Goal: Task Accomplishment & Management: Complete application form

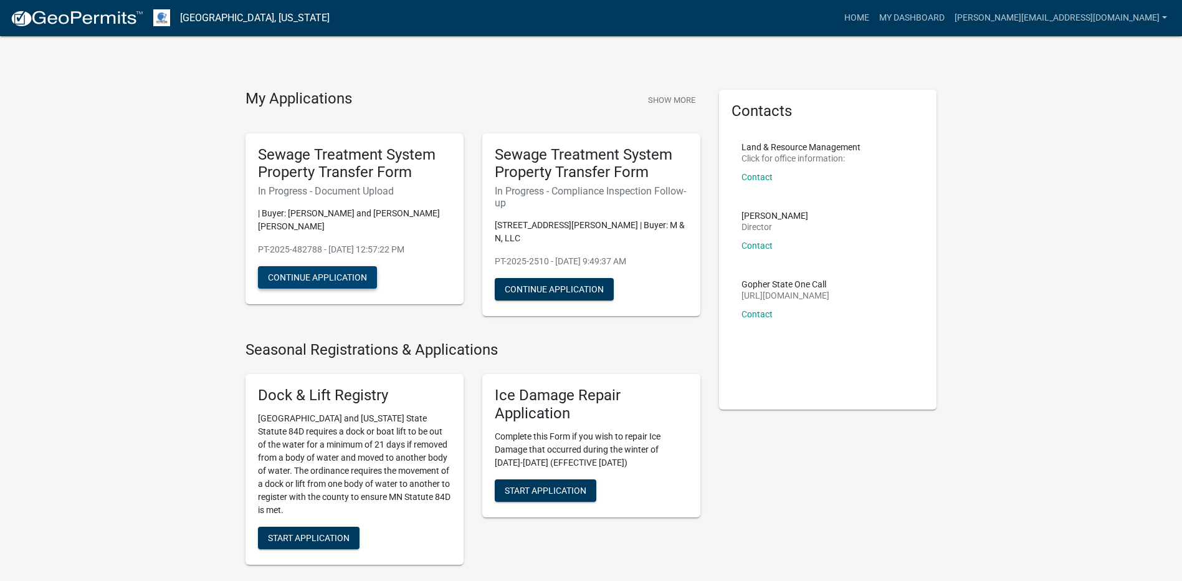
click at [330, 267] on button "Continue Application" at bounding box center [317, 277] width 119 height 22
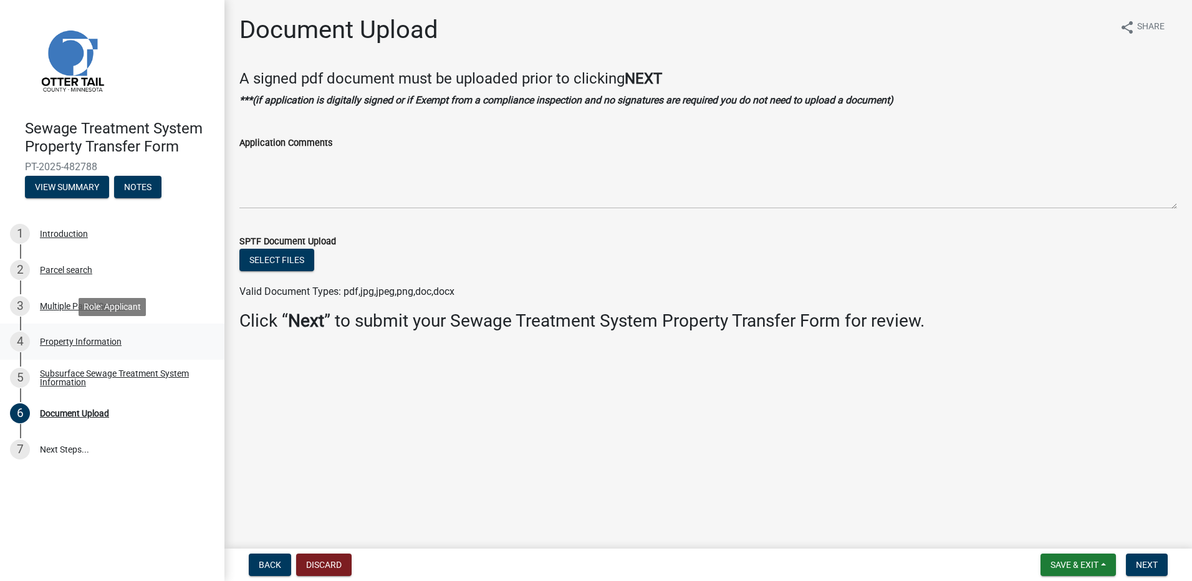
click at [59, 339] on div "Property Information" at bounding box center [81, 341] width 82 height 9
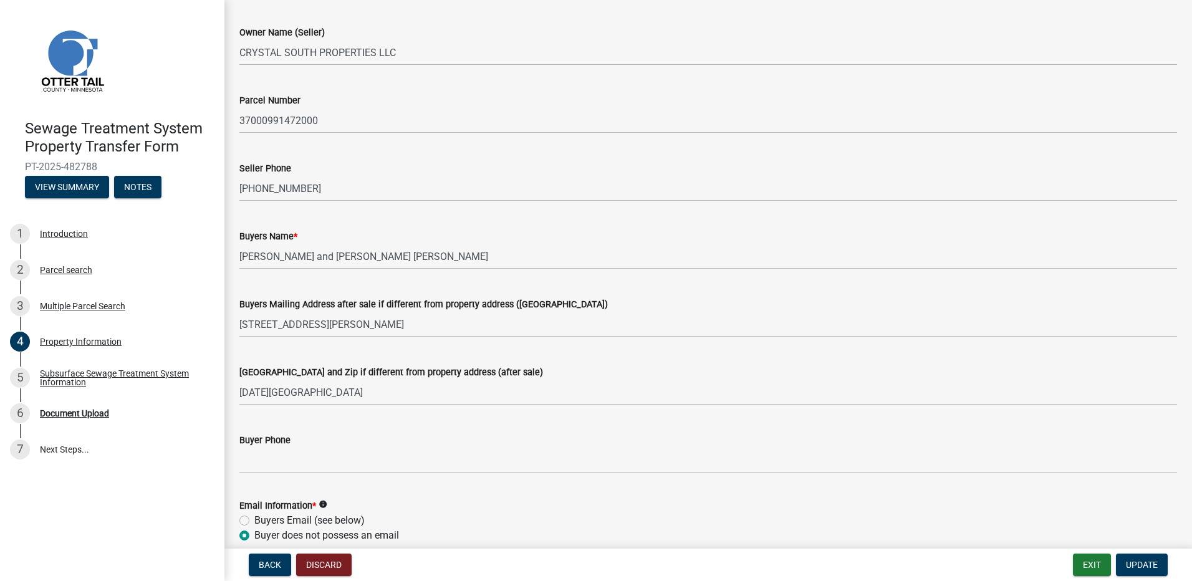
scroll to position [125, 0]
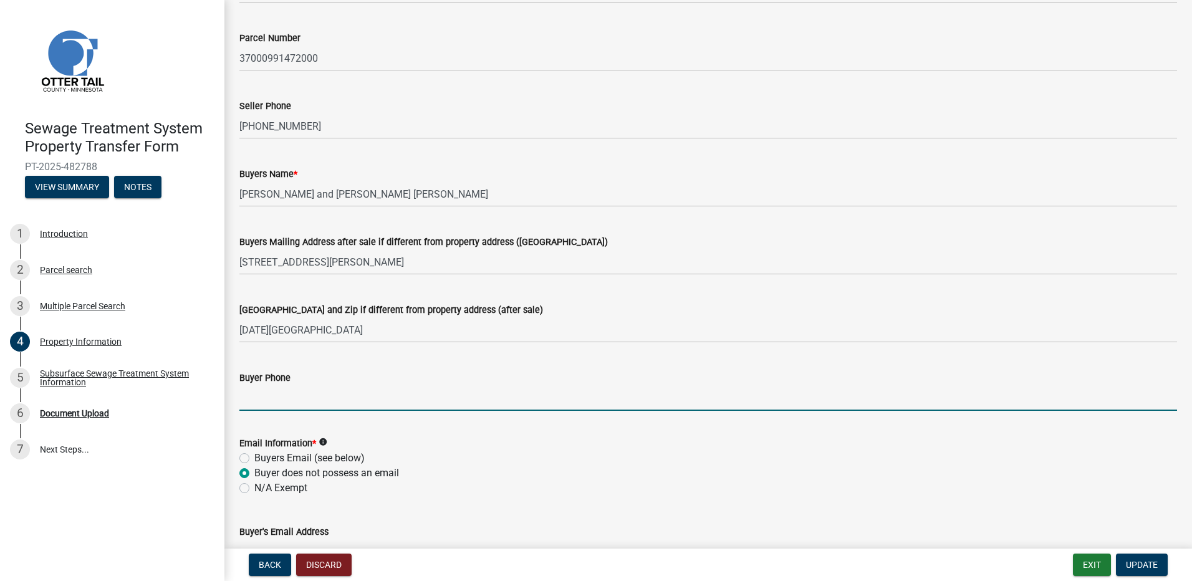
click at [274, 399] on input "Buyer Phone" at bounding box center [707, 398] width 937 height 26
type input "[PHONE_NUMBER]"
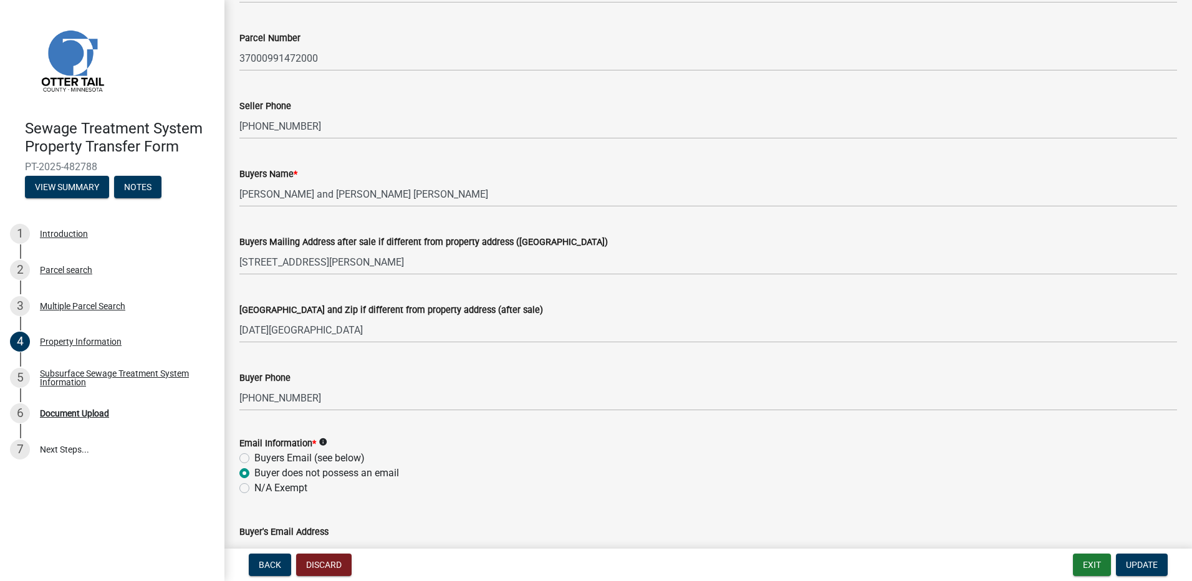
click at [254, 454] on label "Buyers Email (see below)" at bounding box center [309, 458] width 110 height 15
click at [254, 454] on input "Buyers Email (see below)" at bounding box center [258, 455] width 8 height 8
radio input "true"
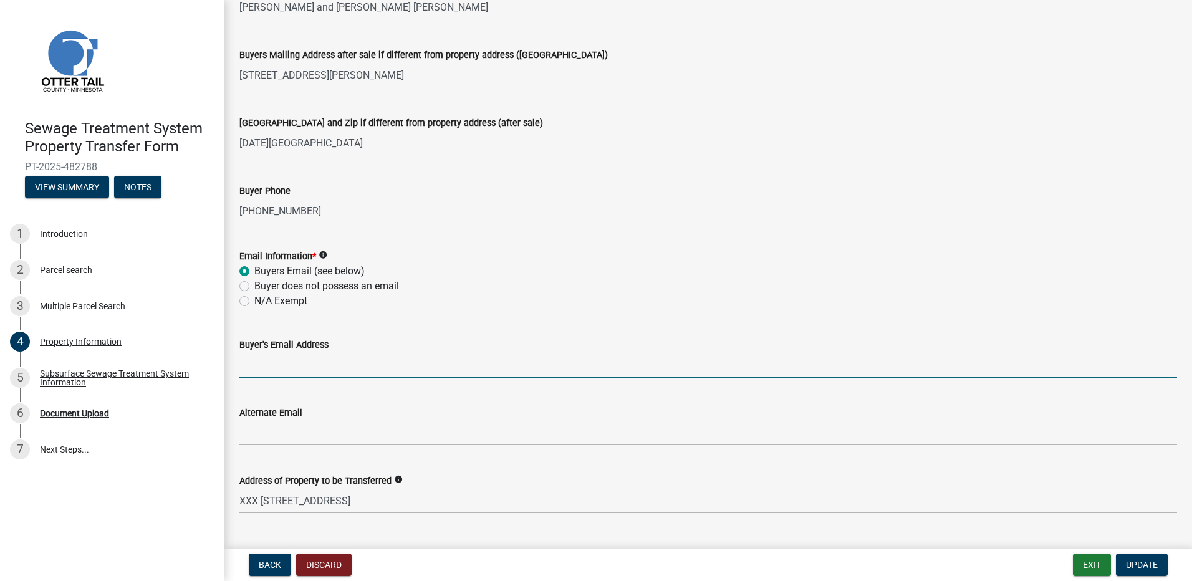
click at [253, 367] on input "Buyer's Email Address" at bounding box center [707, 365] width 937 height 26
type input "[EMAIL_ADDRESS][DOMAIN_NAME]"
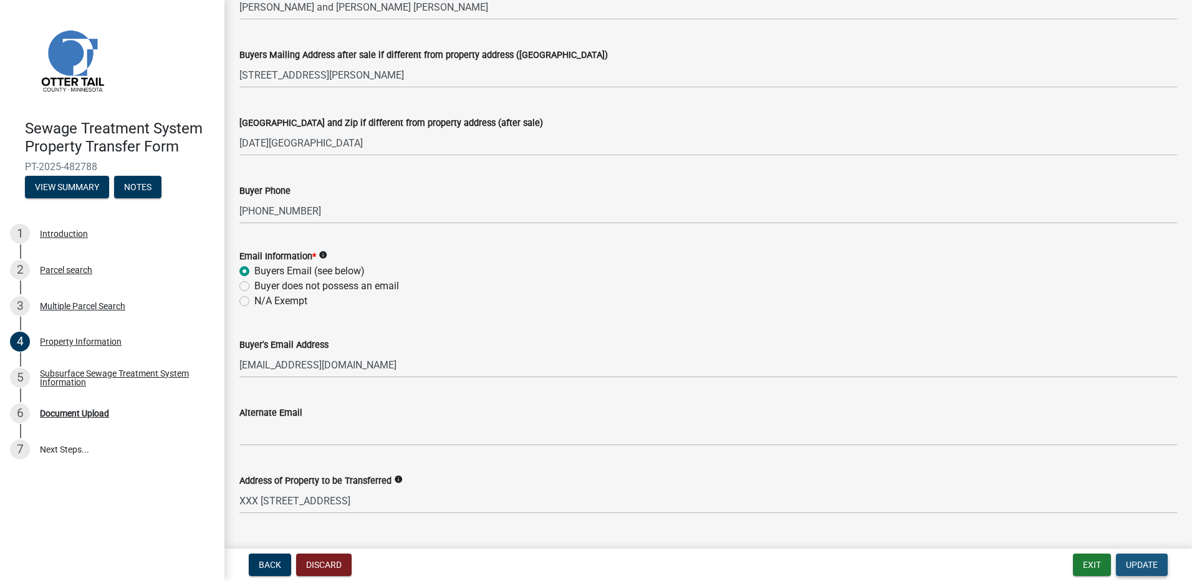
click at [1143, 563] on span "Update" at bounding box center [1142, 565] width 32 height 10
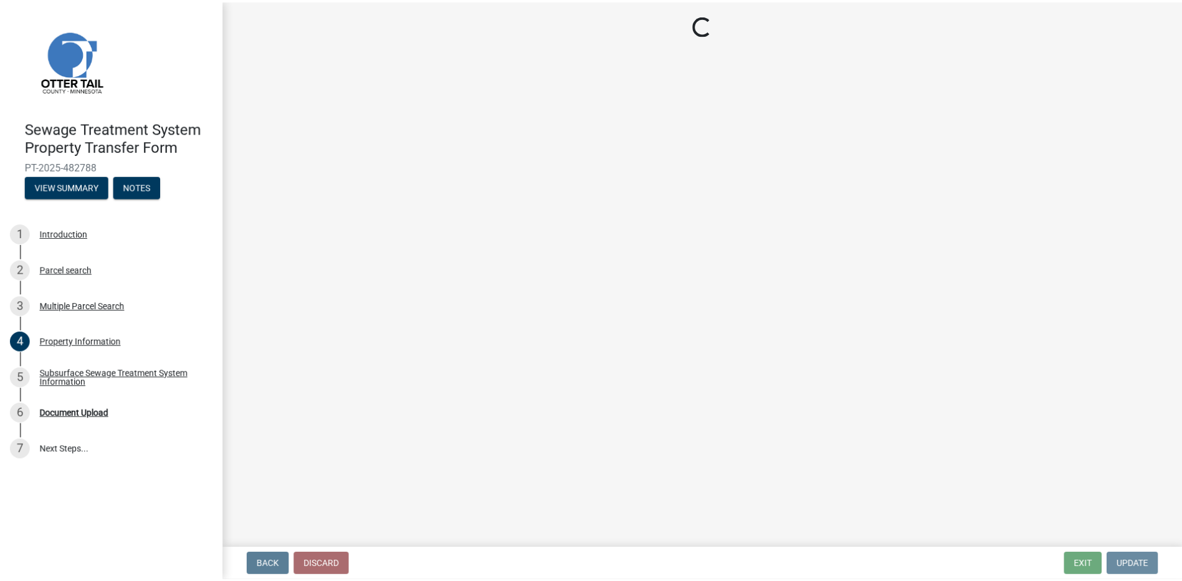
scroll to position [0, 0]
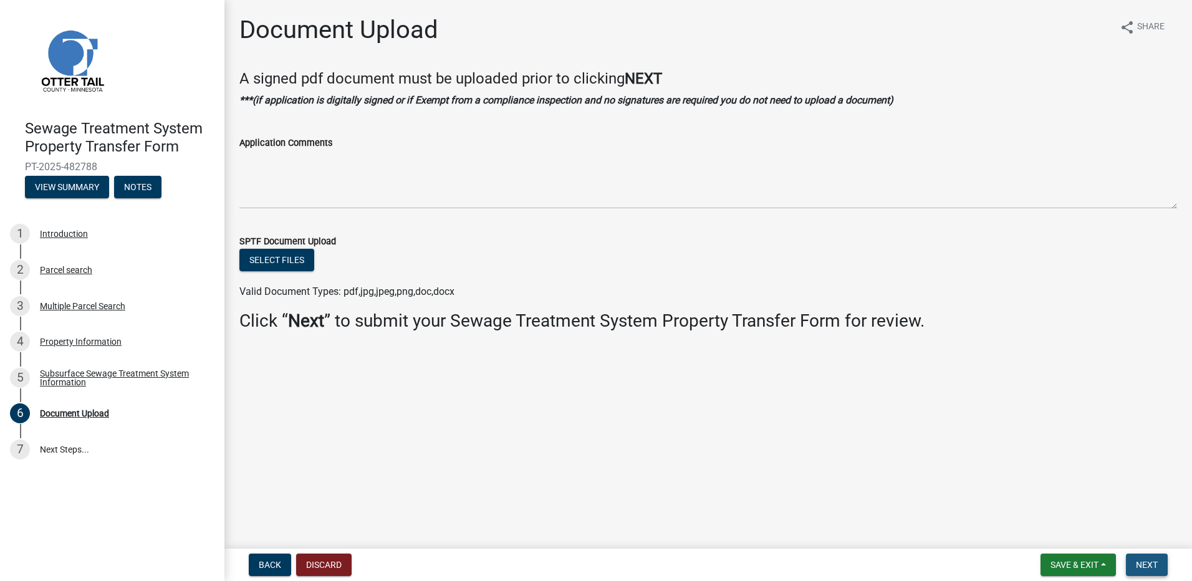
click at [1143, 567] on span "Next" at bounding box center [1147, 565] width 22 height 10
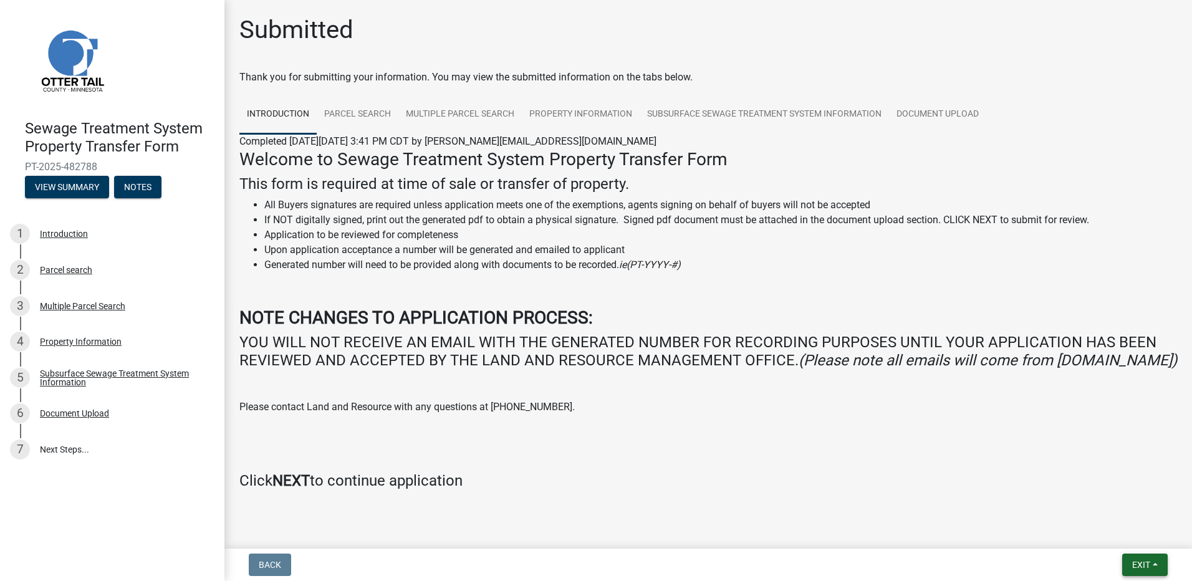
click at [1142, 565] on span "Exit" at bounding box center [1141, 565] width 18 height 10
click at [1105, 532] on button "Save & Exit" at bounding box center [1118, 532] width 100 height 30
